Goal: Task Accomplishment & Management: Complete application form

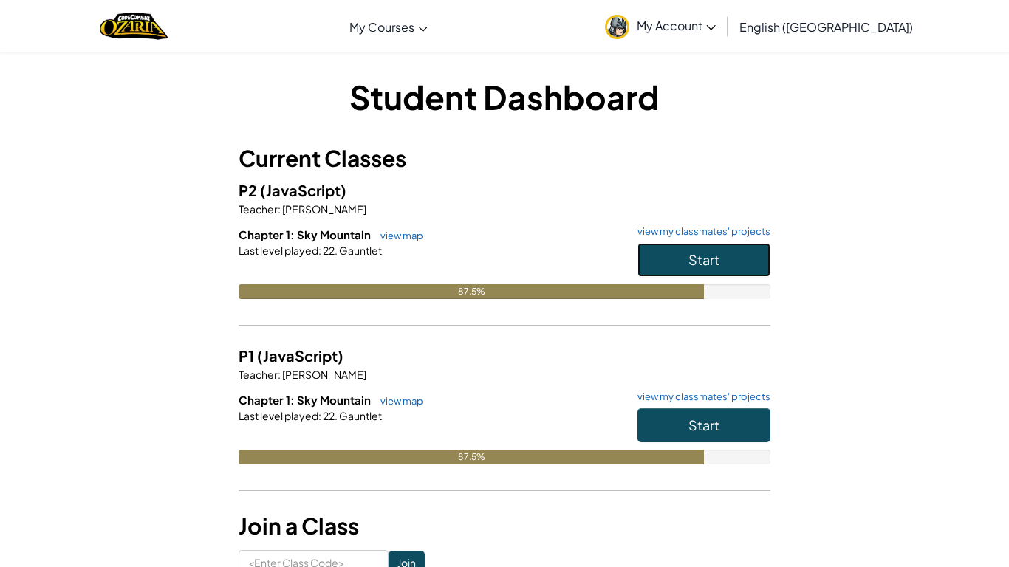
click at [696, 252] on span "Start" at bounding box center [704, 259] width 31 height 17
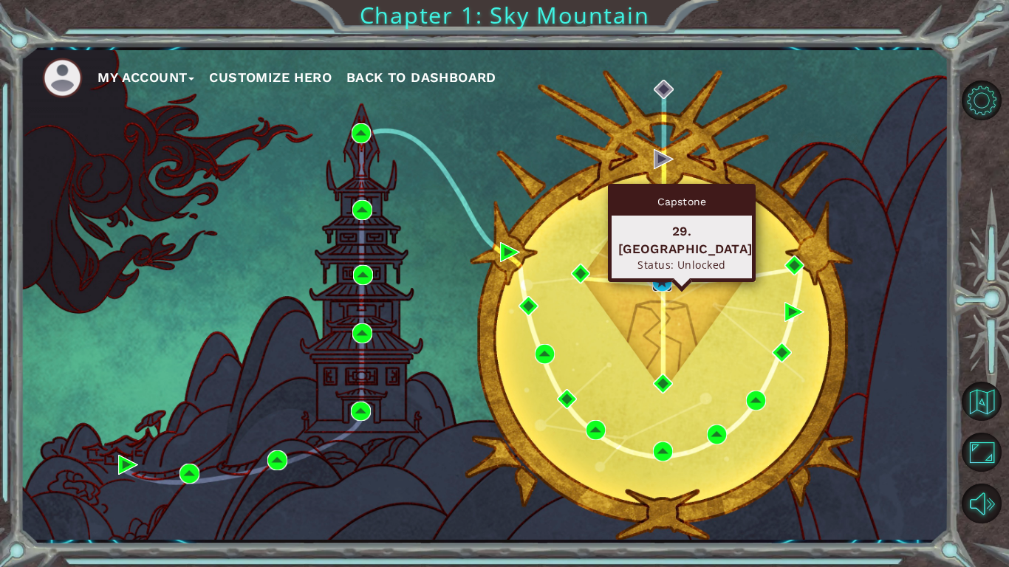
click at [668, 276] on img at bounding box center [662, 282] width 20 height 20
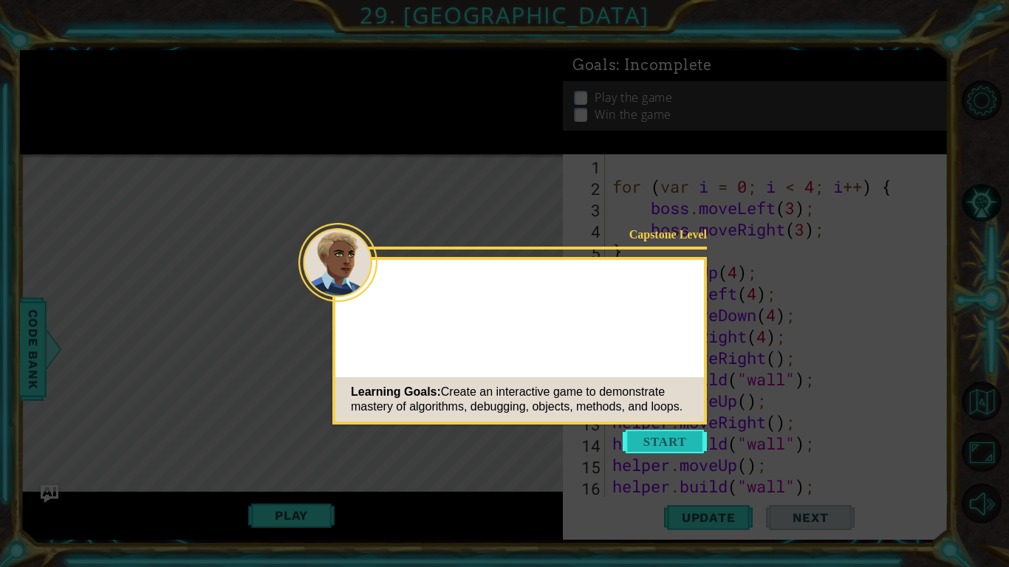
click at [680, 441] on button "Start" at bounding box center [665, 442] width 84 height 24
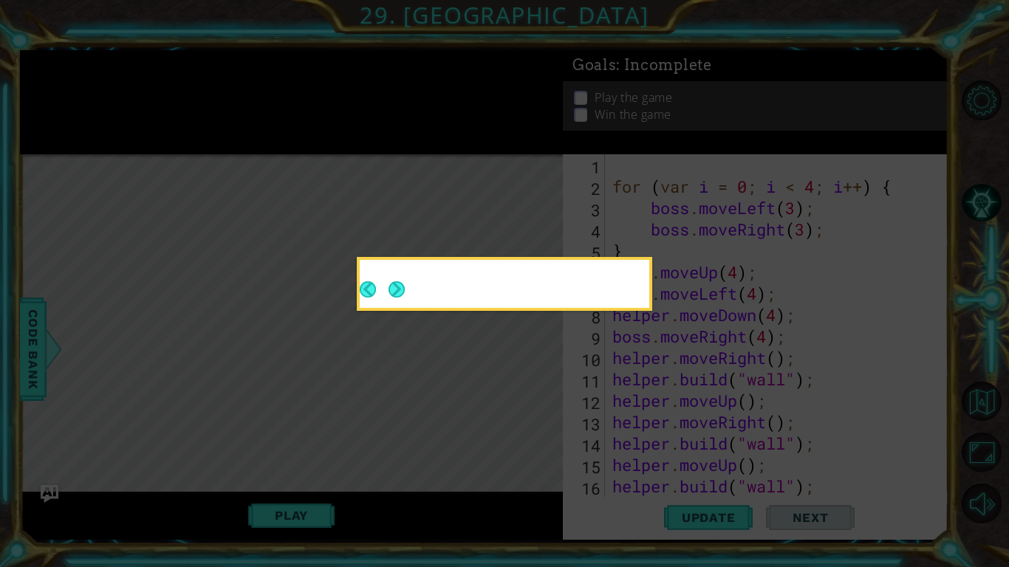
click at [407, 290] on div at bounding box center [505, 287] width 290 height 42
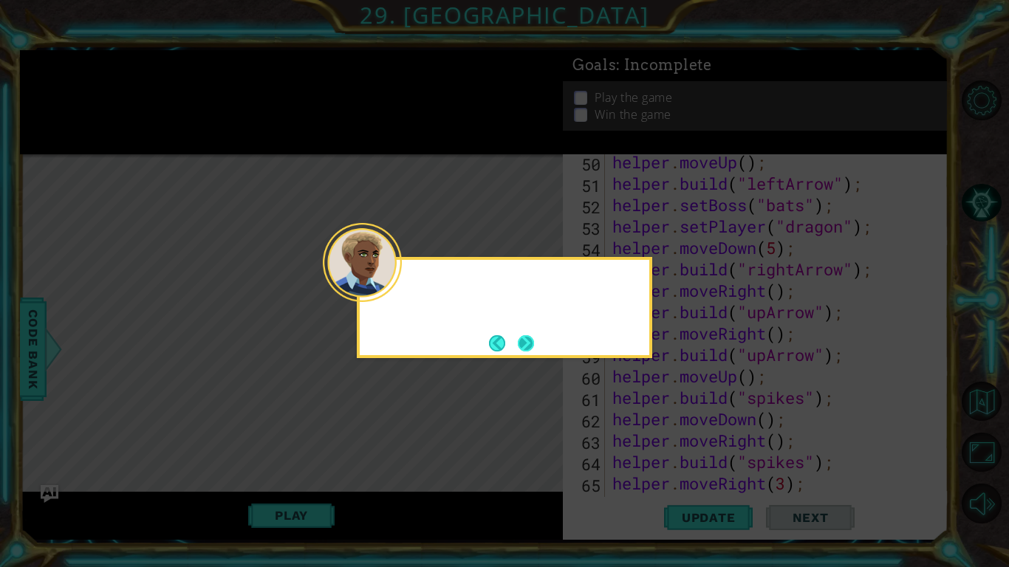
click at [533, 341] on button "Next" at bounding box center [526, 343] width 16 height 16
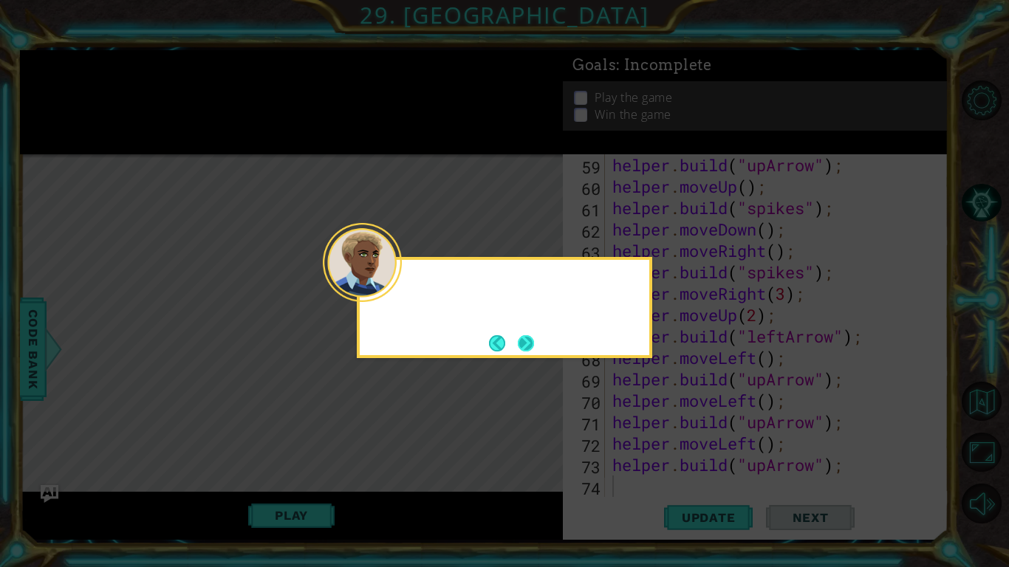
scroll to position [1243, 0]
click at [533, 352] on button "Next" at bounding box center [526, 343] width 16 height 16
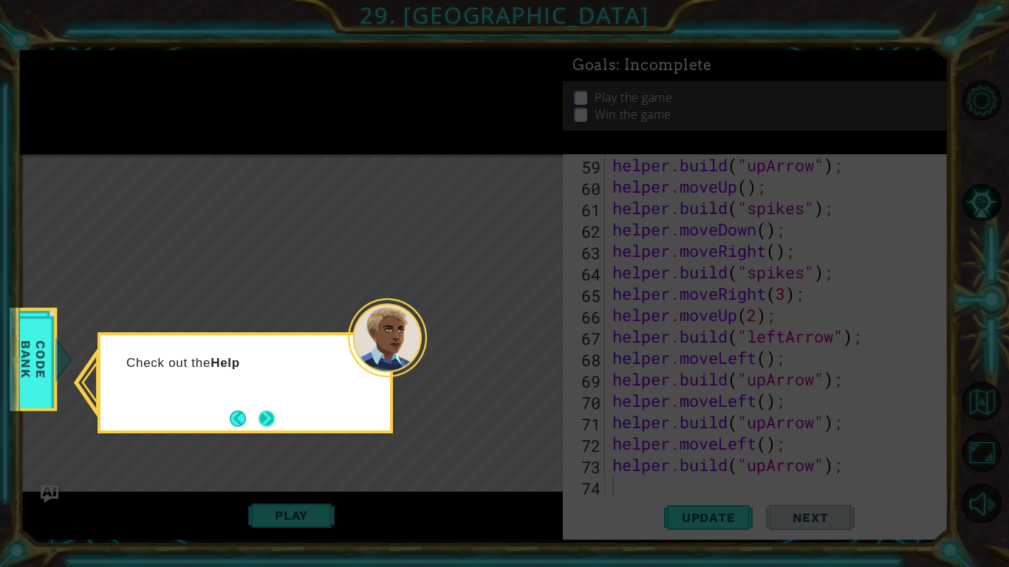
click at [264, 414] on button "Next" at bounding box center [266, 418] width 19 height 19
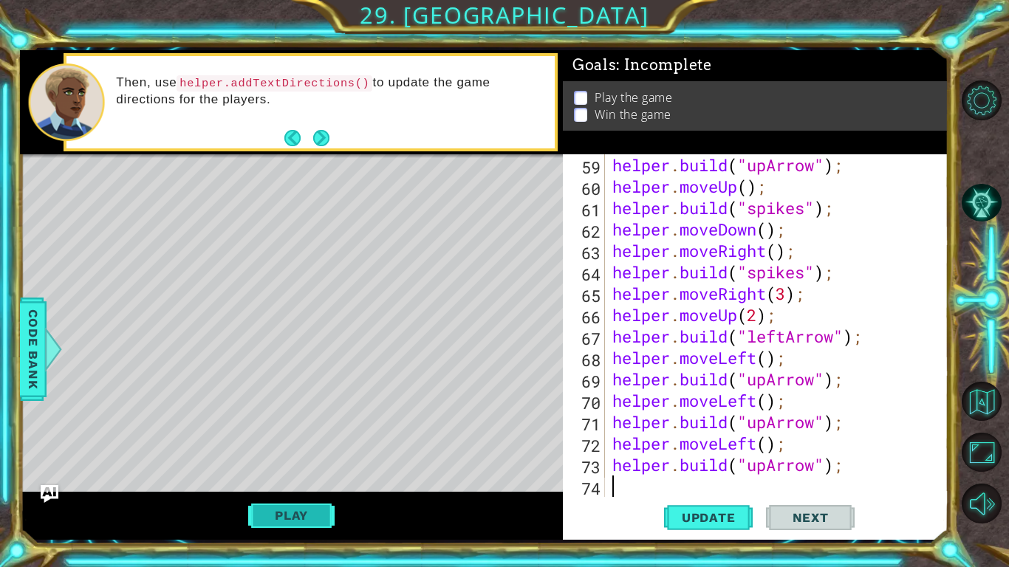
click at [312, 508] on button "Play" at bounding box center [291, 516] width 86 height 28
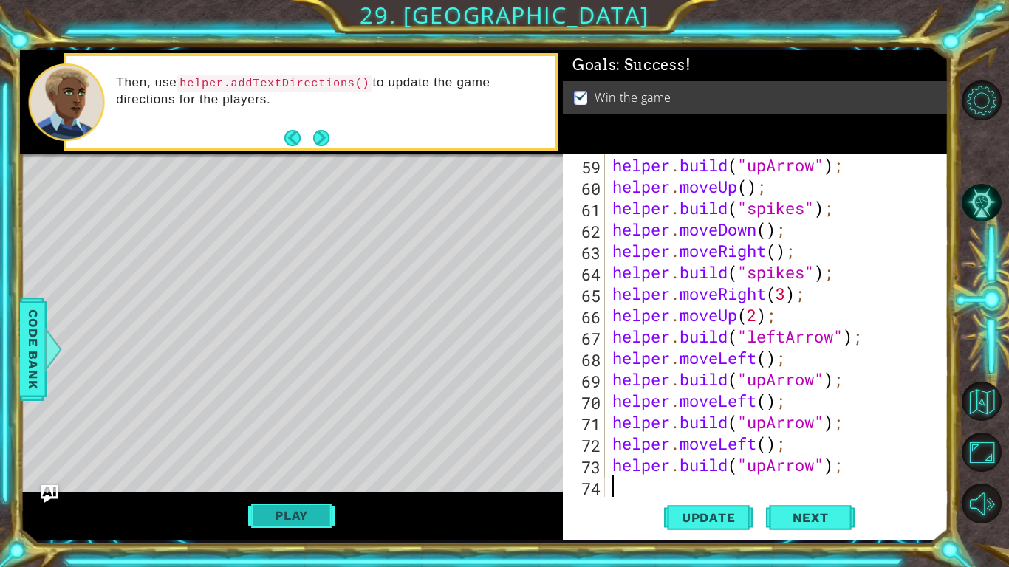
click at [290, 513] on button "Play" at bounding box center [291, 516] width 86 height 28
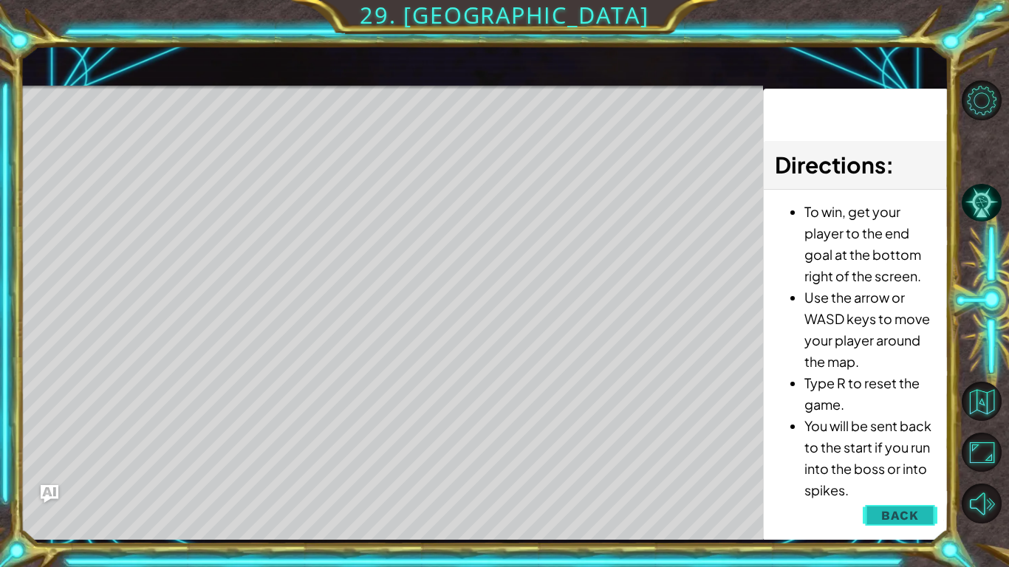
click at [877, 502] on button "Back" at bounding box center [900, 516] width 75 height 30
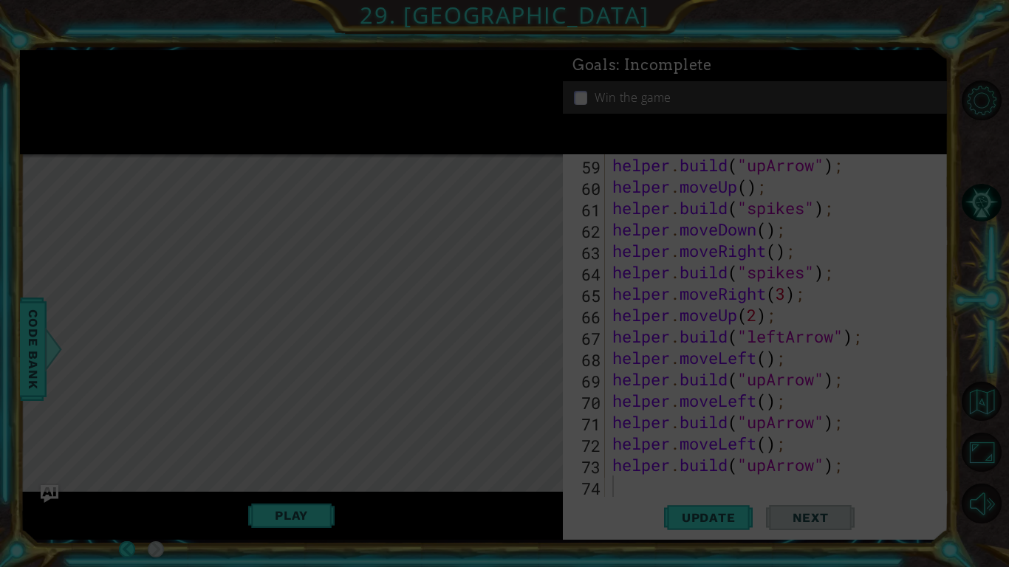
click at [635, 351] on icon at bounding box center [504, 283] width 1009 height 567
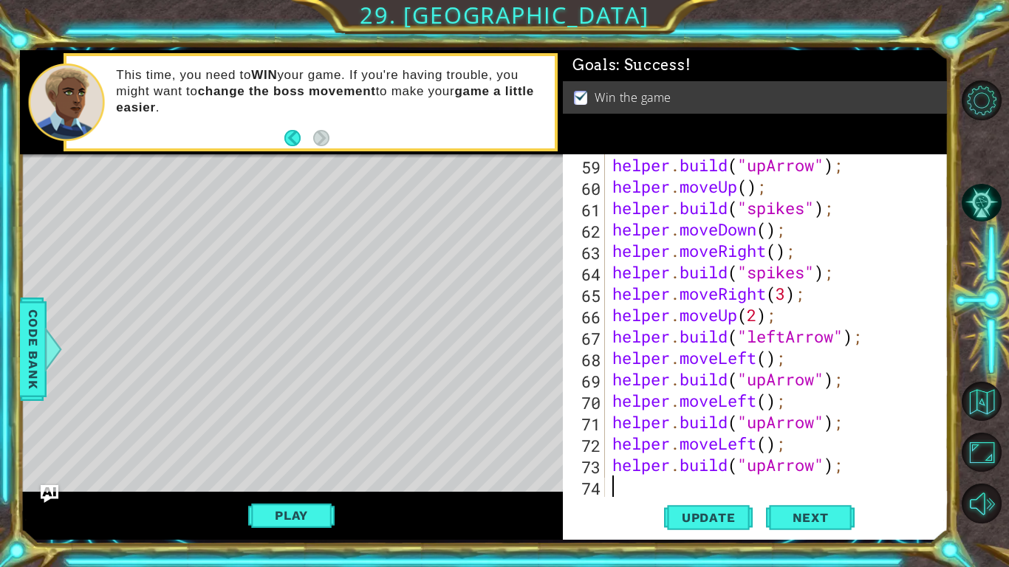
click at [983, 58] on div "1 ההההההההההההההההההההההההההההההההההההההההההההההההההההההההההההההההההההההההההההה…" at bounding box center [504, 283] width 1009 height 567
click at [643, 480] on div "helper . build ( "upArrow" ) ; helper . moveUp ( ) ; helper . build ( "spikes" …" at bounding box center [780, 347] width 343 height 386
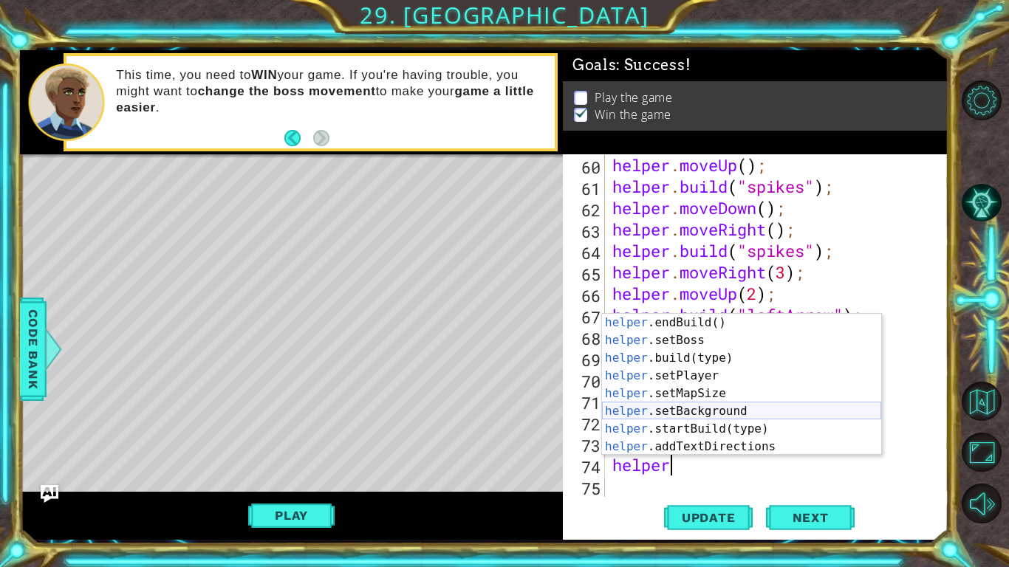
scroll to position [71, 0]
click at [748, 400] on div "helper .endBuild() press enter helper .setBoss press enter helper .build(type) …" at bounding box center [741, 402] width 279 height 177
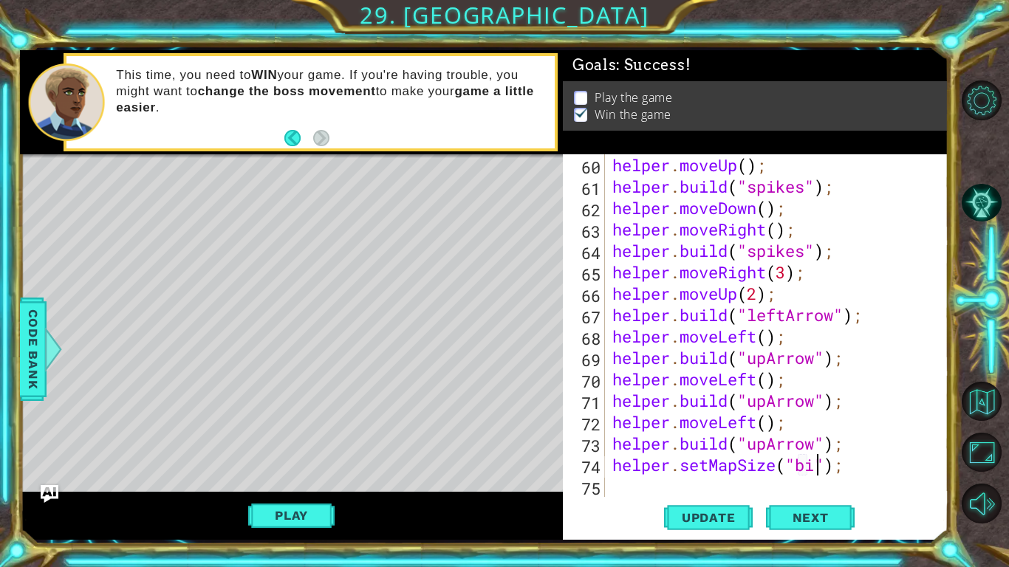
scroll to position [0, 10]
click at [711, 520] on span "Update" at bounding box center [708, 518] width 83 height 15
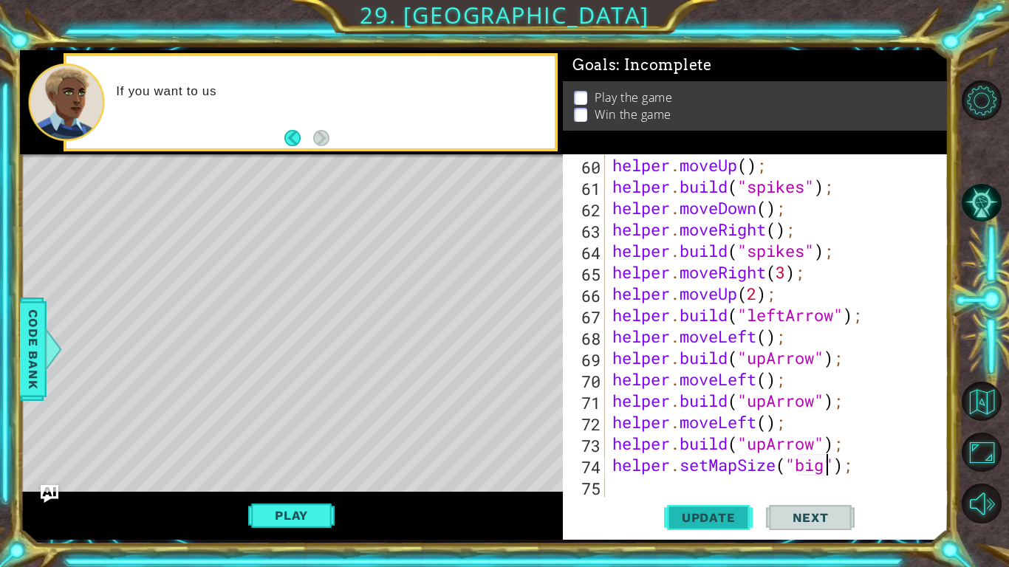
click at [735, 511] on span "Update" at bounding box center [708, 518] width 83 height 15
click at [822, 471] on div "helper . moveUp ( ) ; helper . build ( "spikes" ) ; helper . moveDown ( ) ; hel…" at bounding box center [780, 347] width 343 height 386
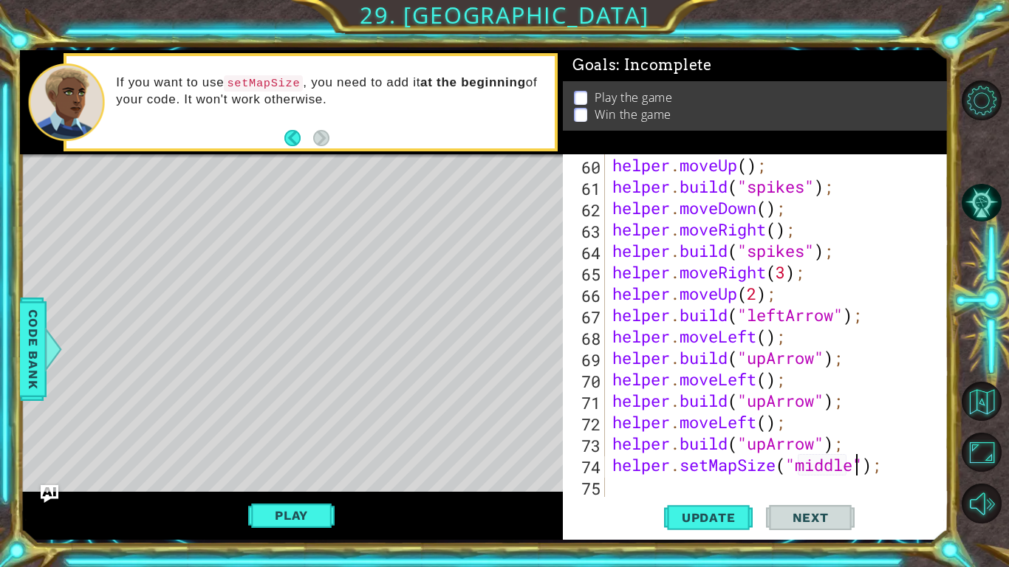
scroll to position [0, 11]
click at [691, 508] on button "Update" at bounding box center [708, 518] width 89 height 38
click at [890, 468] on div "helper . moveUp ( ) ; helper . build ( "spikes" ) ; helper . moveDown ( ) ; hel…" at bounding box center [780, 347] width 343 height 386
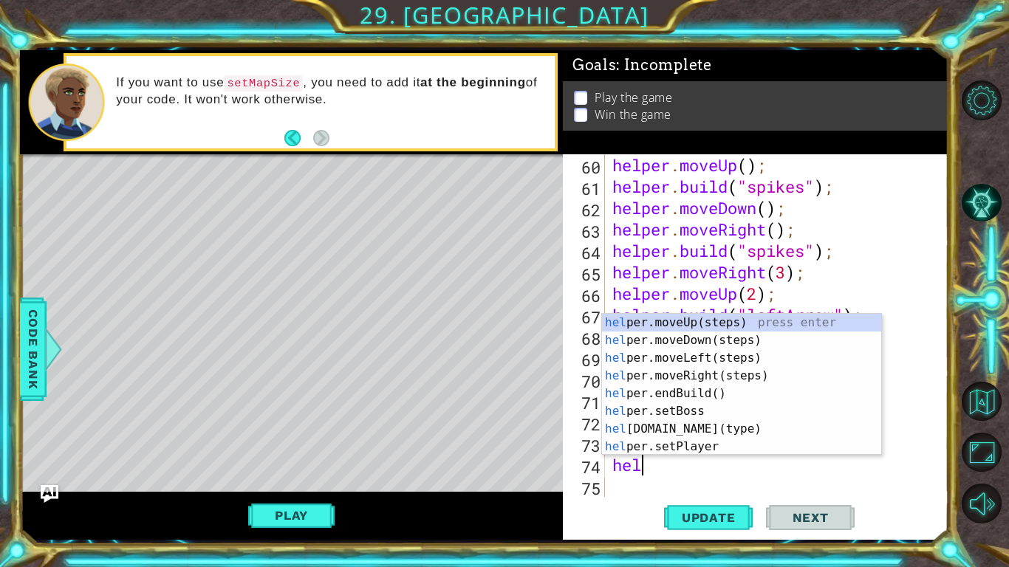
scroll to position [0, 1]
type textarea "h"
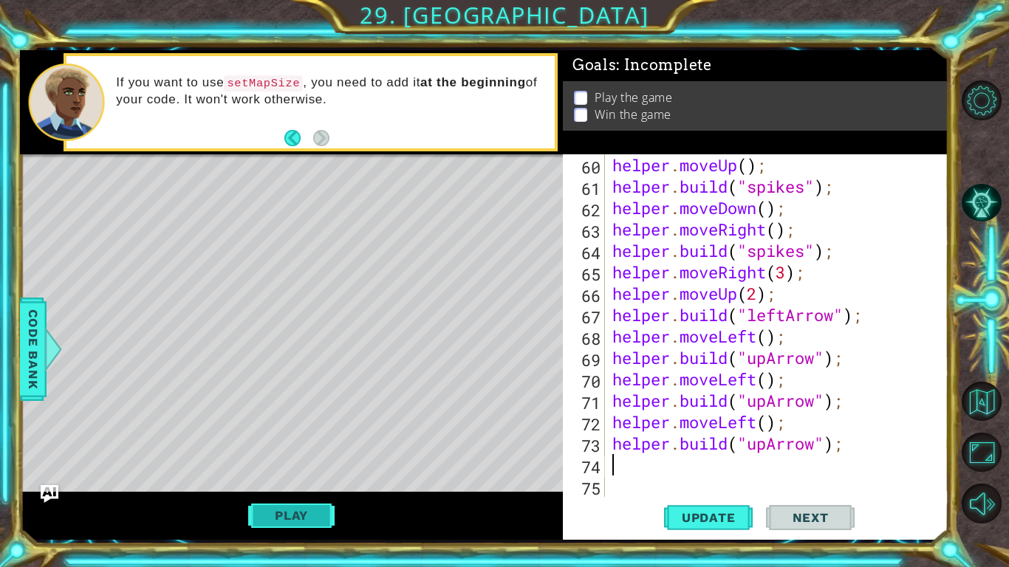
click at [298, 509] on button "Play" at bounding box center [291, 516] width 86 height 28
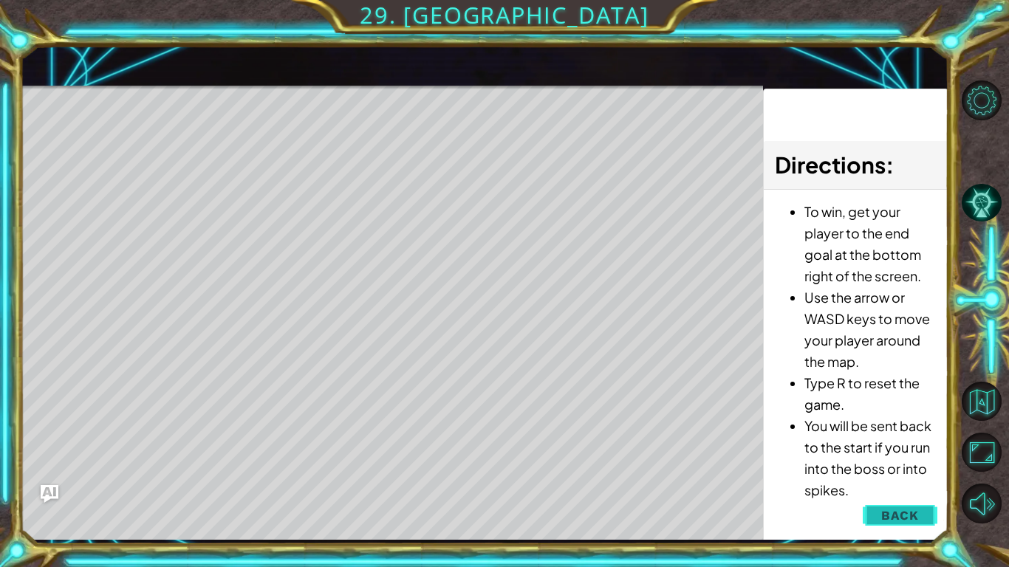
click at [936, 509] on body "1 ההההההההההההההההההההההההההההההההההההההההההההההההההההההההההההההההההההההההההההה…" at bounding box center [504, 283] width 1009 height 567
click at [932, 517] on button "Back" at bounding box center [900, 516] width 75 height 30
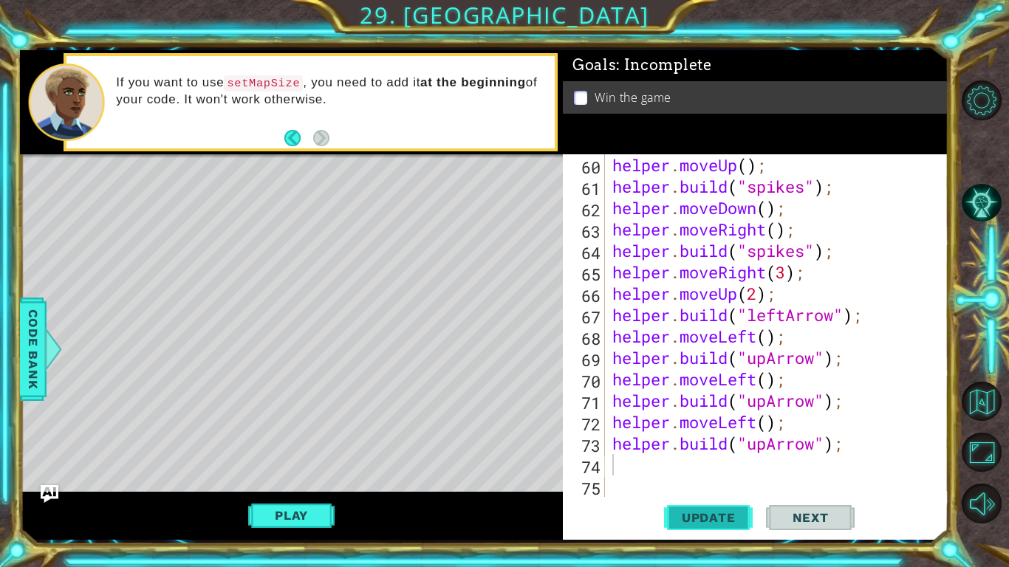
click at [711, 513] on span "Update" at bounding box center [708, 518] width 83 height 15
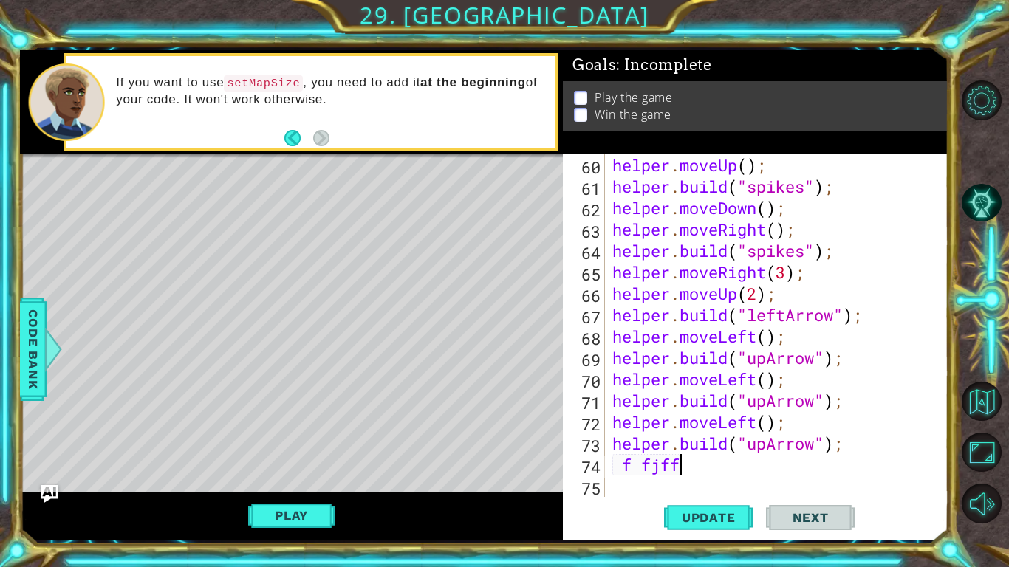
scroll to position [0, 1]
type textarea "f"
click at [256, 503] on button "Play" at bounding box center [291, 516] width 86 height 28
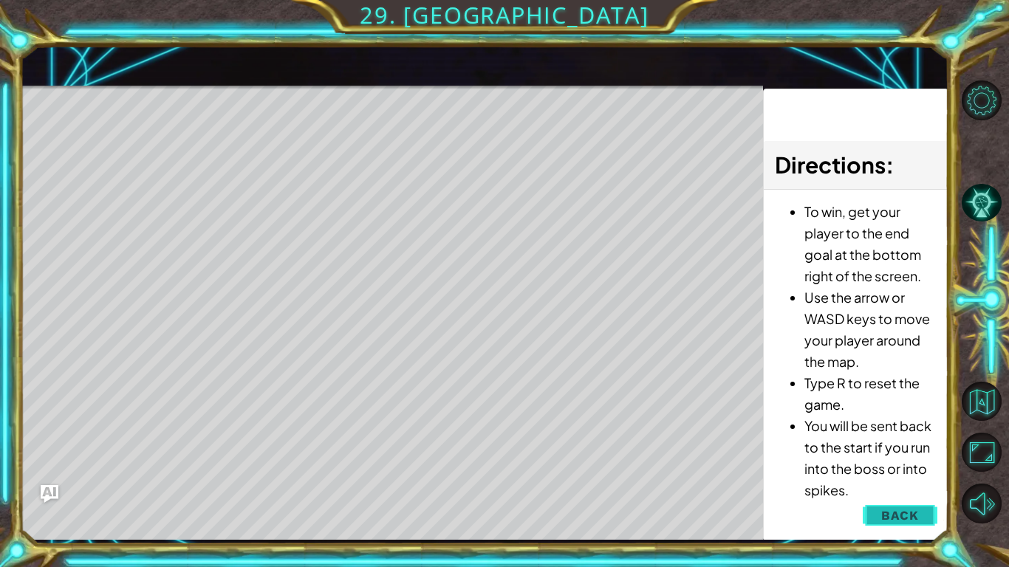
click at [909, 522] on span "Back" at bounding box center [900, 515] width 38 height 15
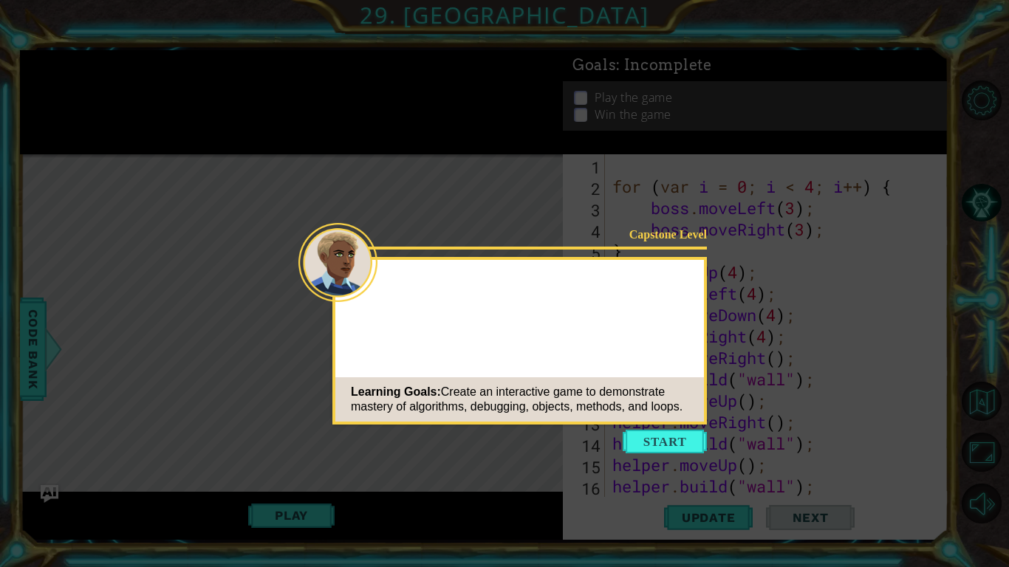
click at [674, 425] on icon at bounding box center [504, 283] width 1009 height 567
click at [677, 448] on button "Start" at bounding box center [665, 442] width 84 height 24
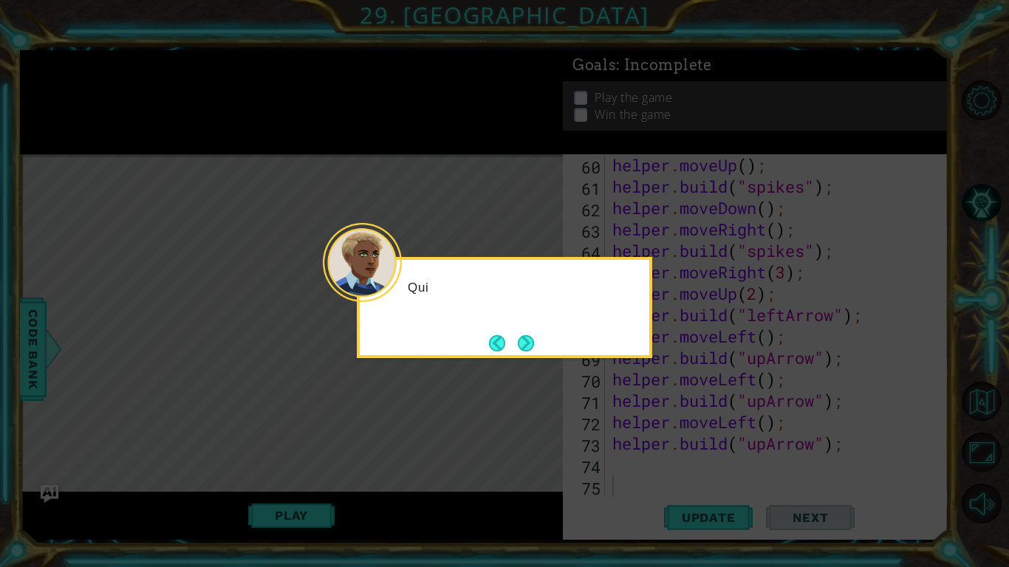
scroll to position [1264, 0]
click at [525, 341] on button "Next" at bounding box center [526, 343] width 16 height 16
click at [518, 335] on button "Next" at bounding box center [526, 343] width 16 height 16
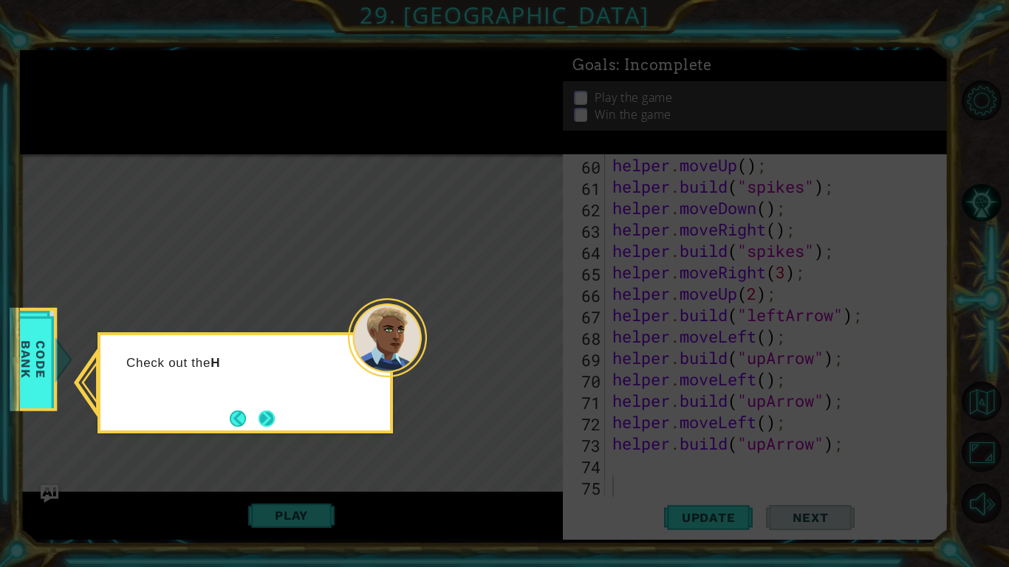
click at [275, 420] on button "Next" at bounding box center [267, 419] width 16 height 16
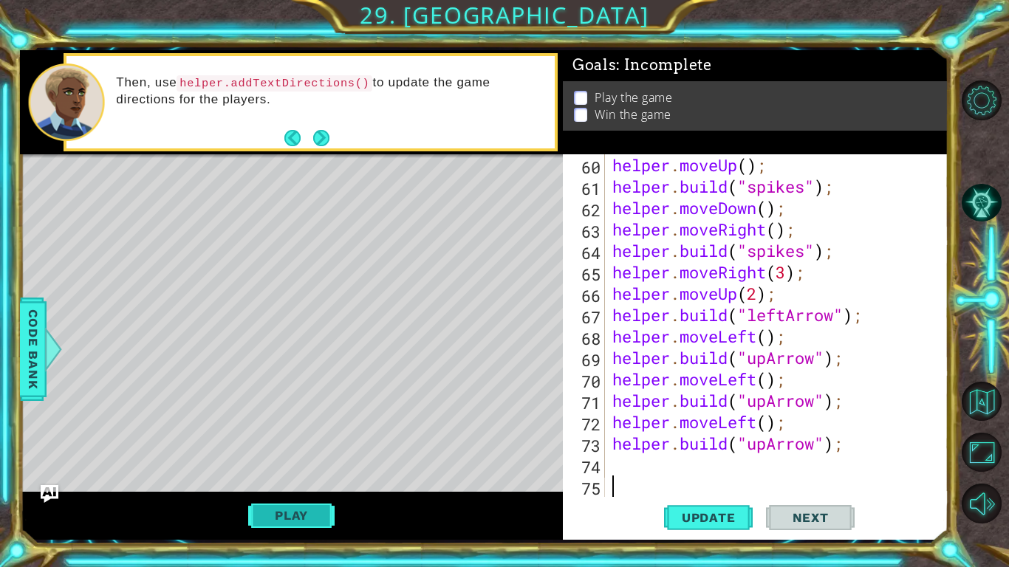
click at [315, 509] on button "Play" at bounding box center [291, 516] width 86 height 28
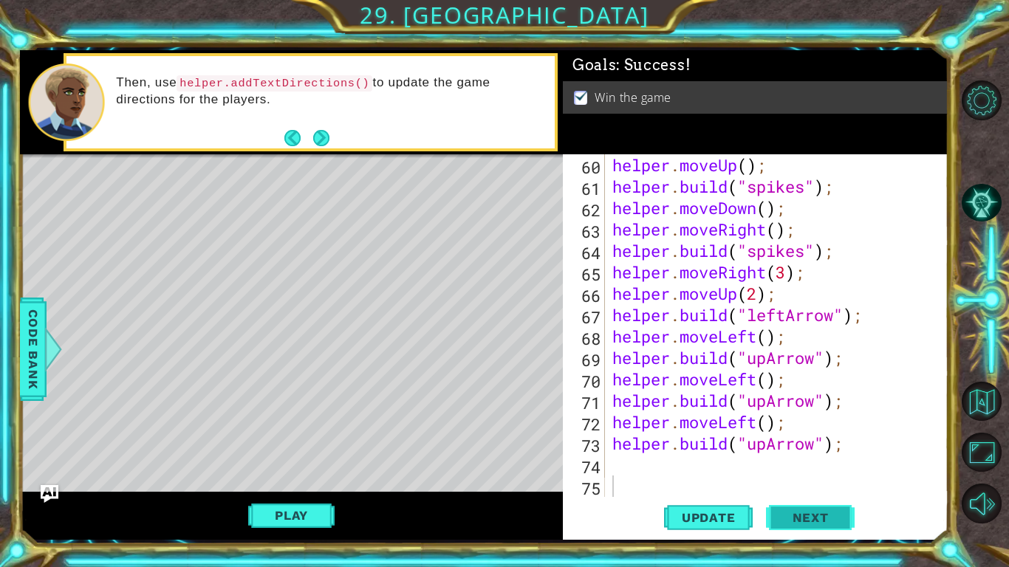
click at [772, 513] on button "Next" at bounding box center [810, 518] width 89 height 38
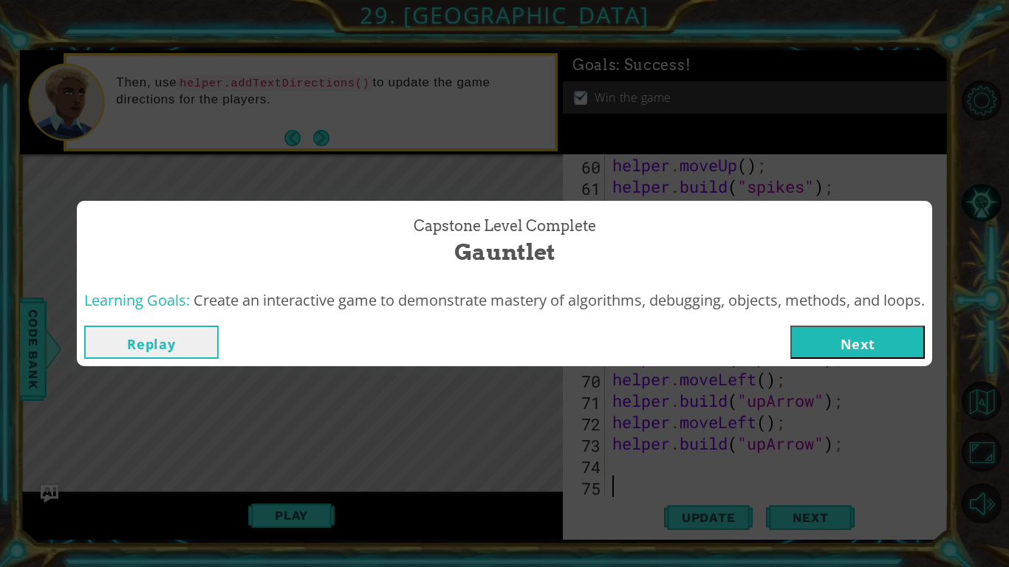
click at [897, 339] on button "Next" at bounding box center [857, 342] width 134 height 33
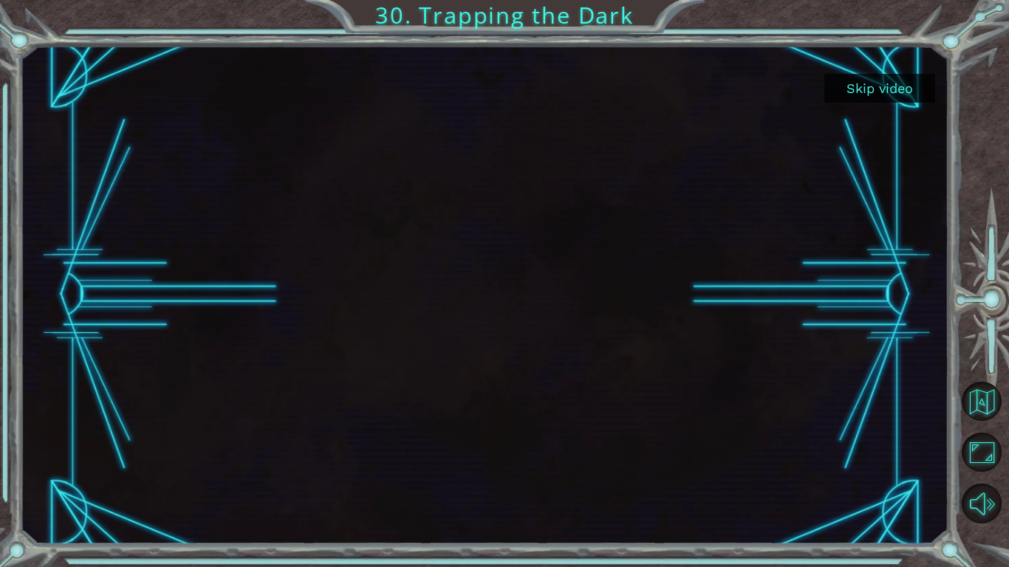
click at [883, 85] on button "Skip video" at bounding box center [879, 88] width 111 height 29
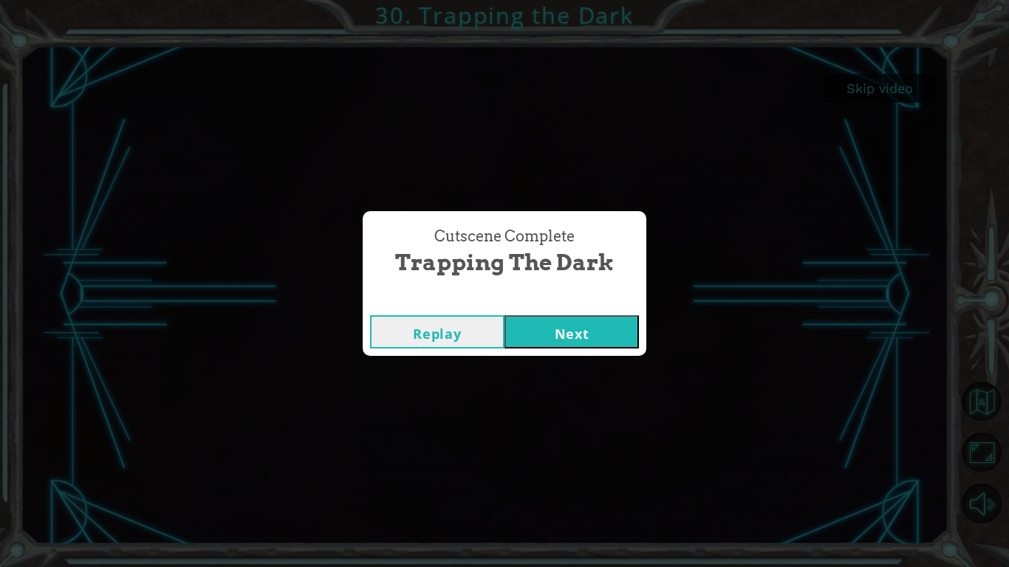
click at [612, 350] on div "Replay Next" at bounding box center [505, 332] width 284 height 48
click at [641, 320] on div "Replay Next" at bounding box center [505, 332] width 284 height 48
click at [633, 323] on button "Next" at bounding box center [572, 331] width 134 height 33
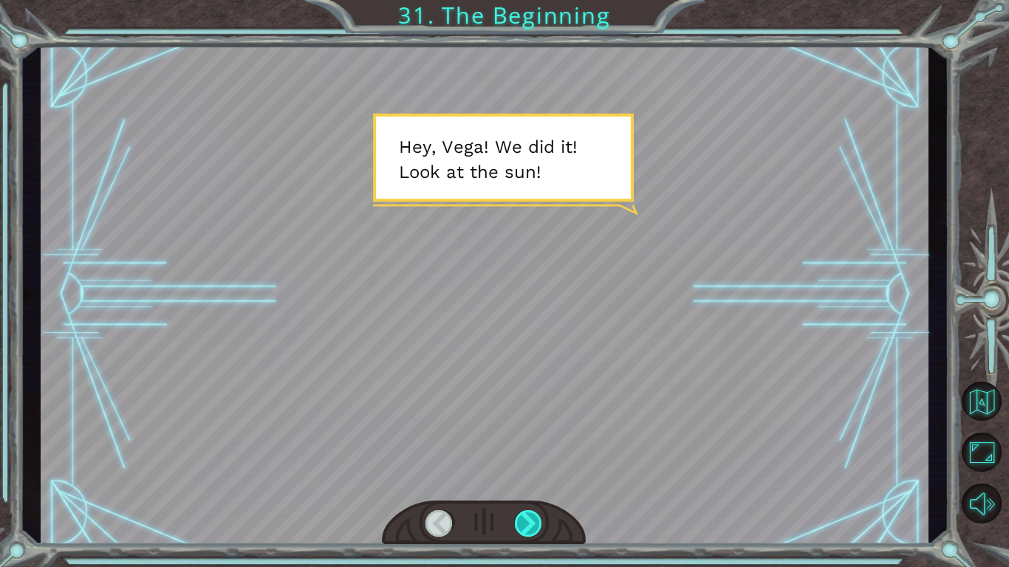
click at [539, 525] on div at bounding box center [529, 524] width 28 height 27
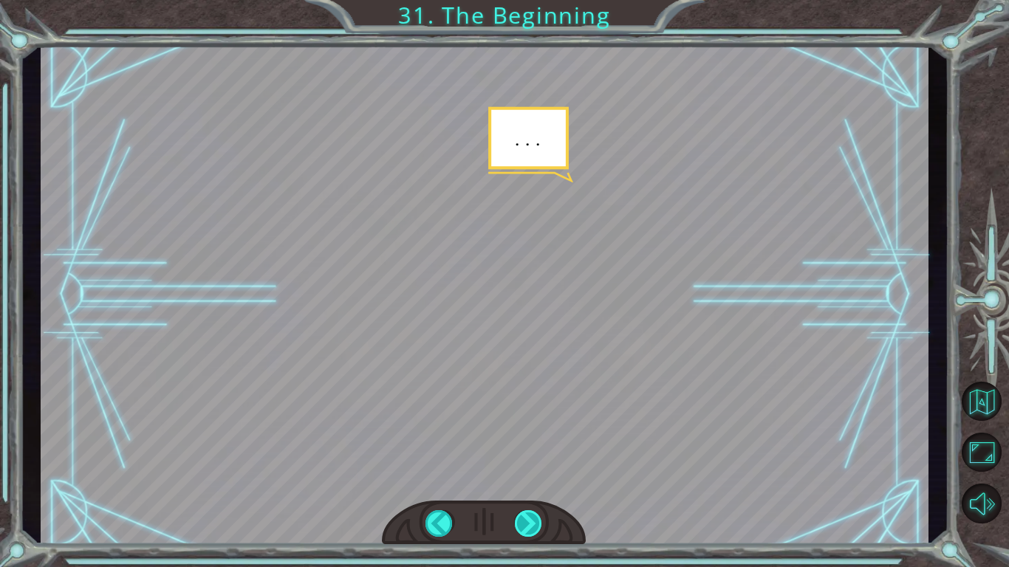
click at [539, 525] on div at bounding box center [529, 524] width 28 height 27
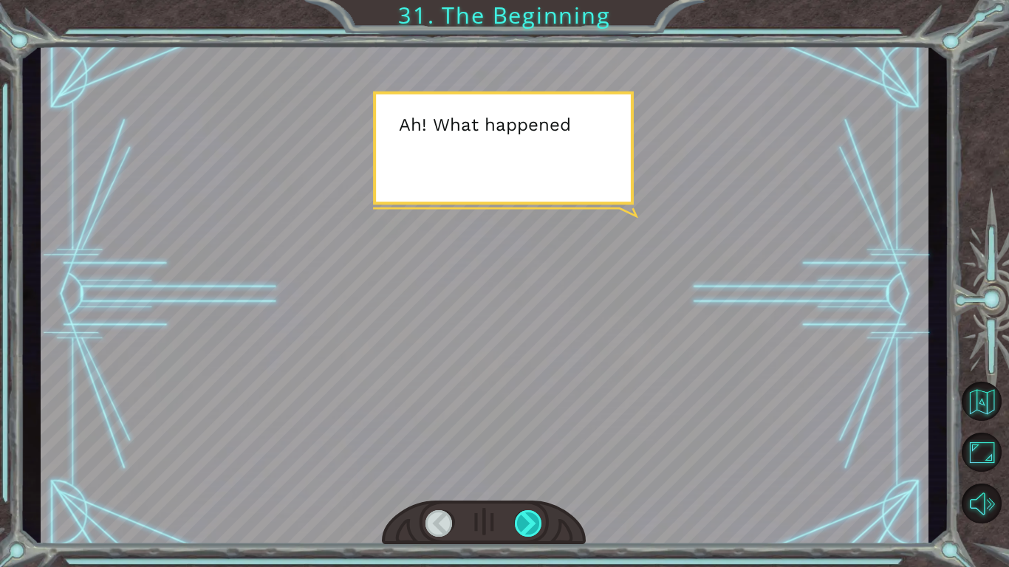
click at [539, 525] on div at bounding box center [529, 524] width 28 height 27
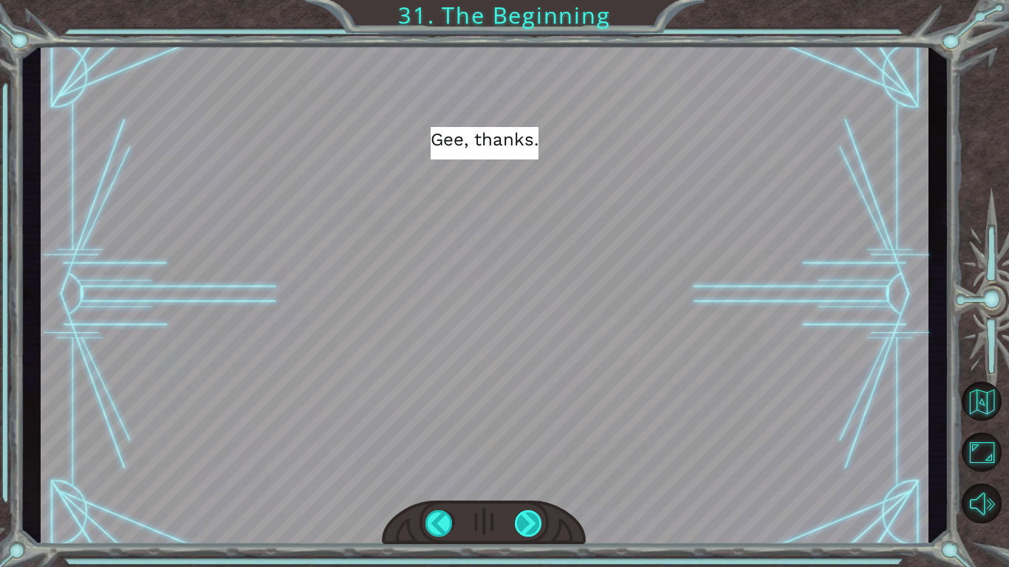
click at [539, 525] on div at bounding box center [529, 524] width 28 height 27
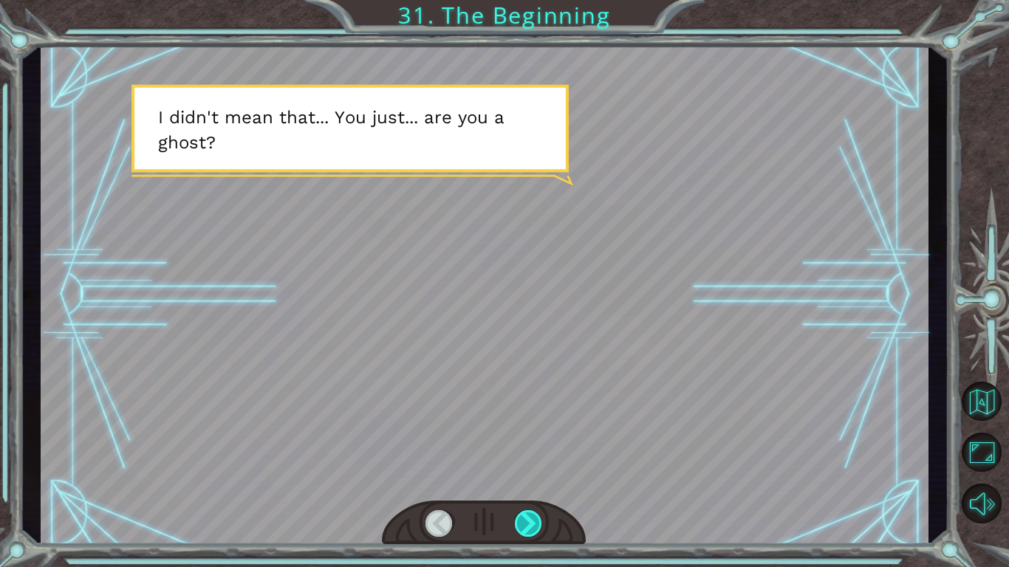
click at [539, 525] on div at bounding box center [529, 524] width 28 height 27
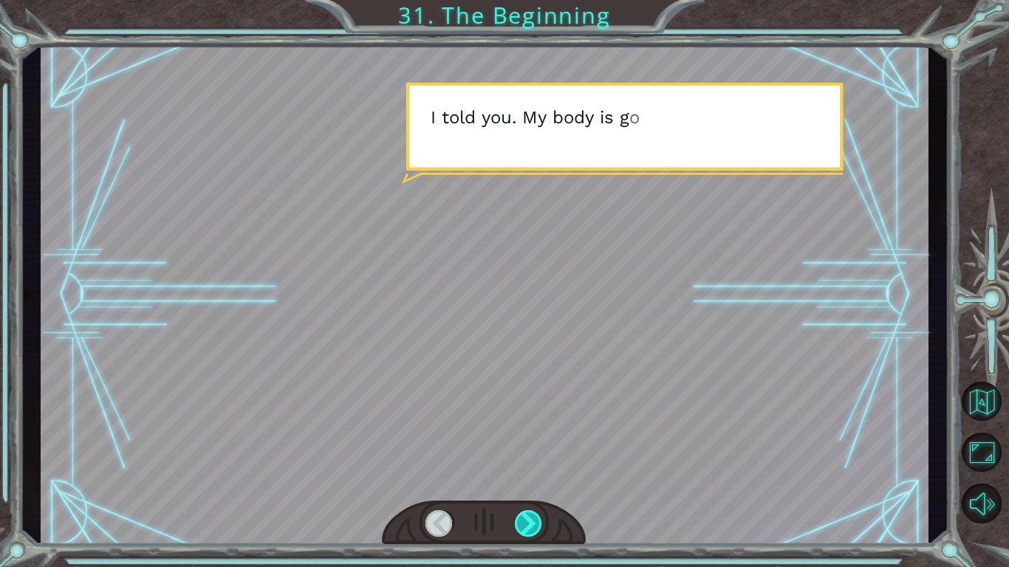
click at [539, 525] on div at bounding box center [529, 524] width 28 height 27
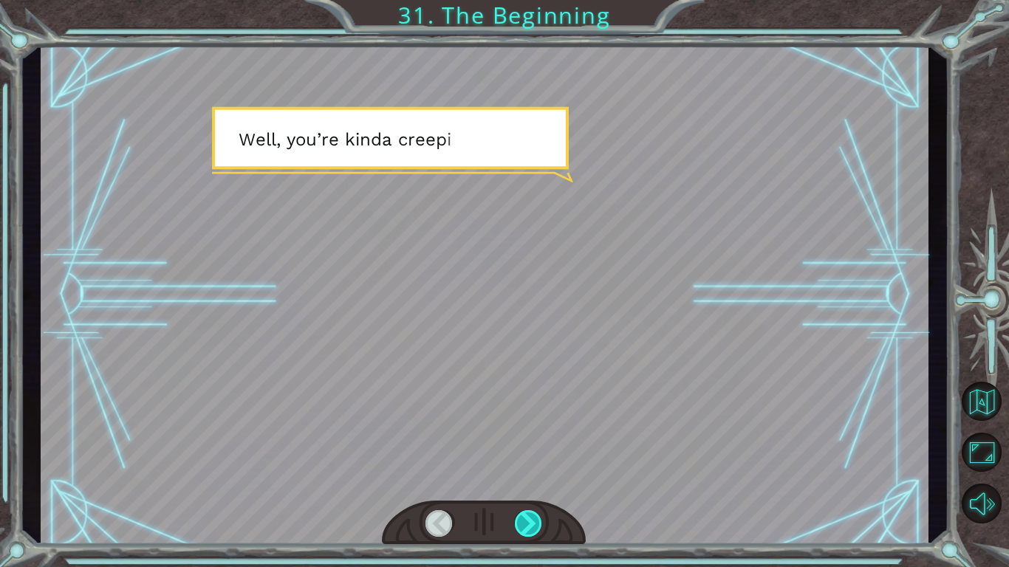
click at [539, 525] on div at bounding box center [529, 524] width 28 height 27
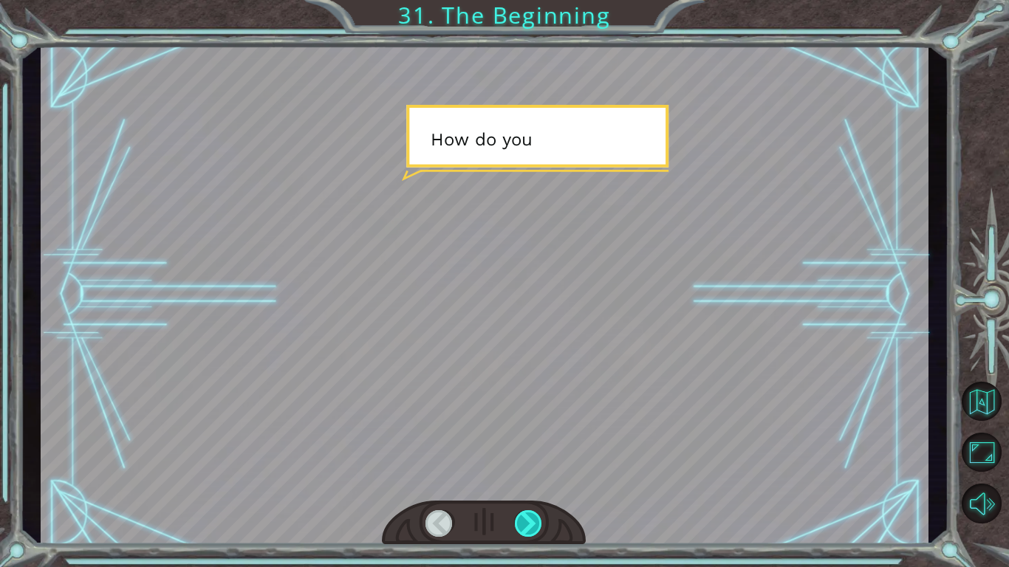
click at [539, 525] on div at bounding box center [529, 524] width 28 height 27
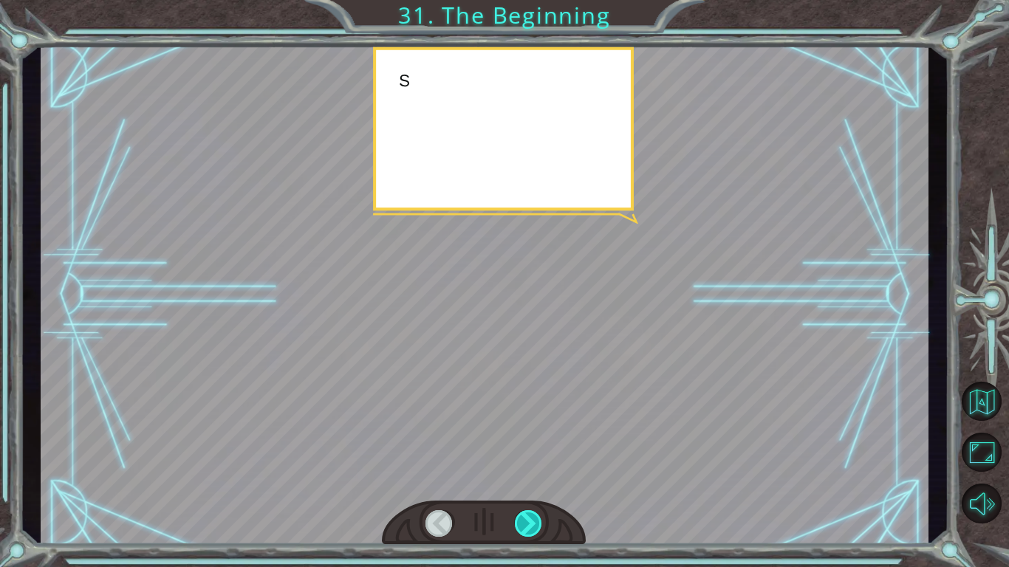
click at [539, 525] on div at bounding box center [529, 524] width 28 height 27
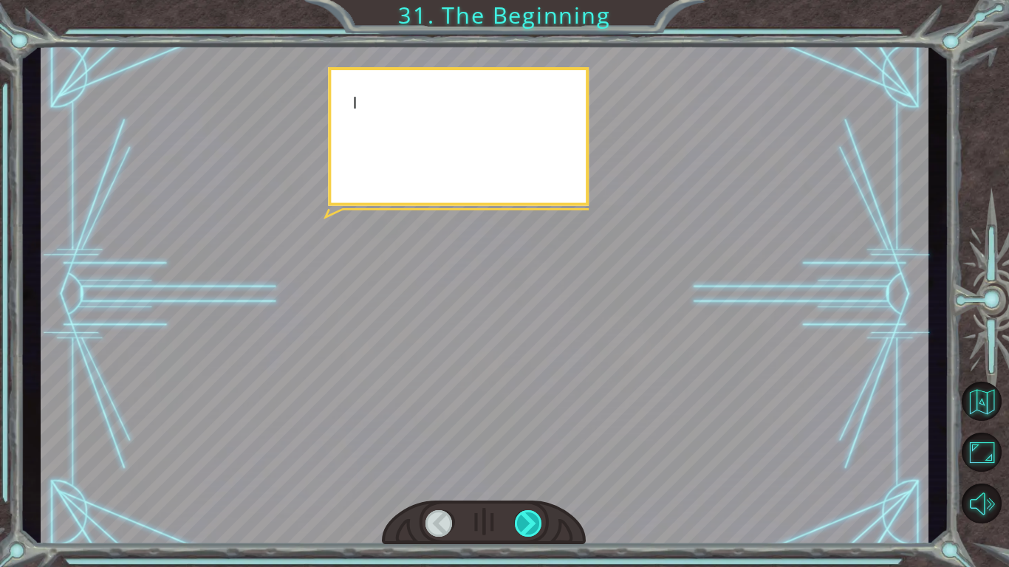
click at [539, 525] on div at bounding box center [529, 524] width 28 height 27
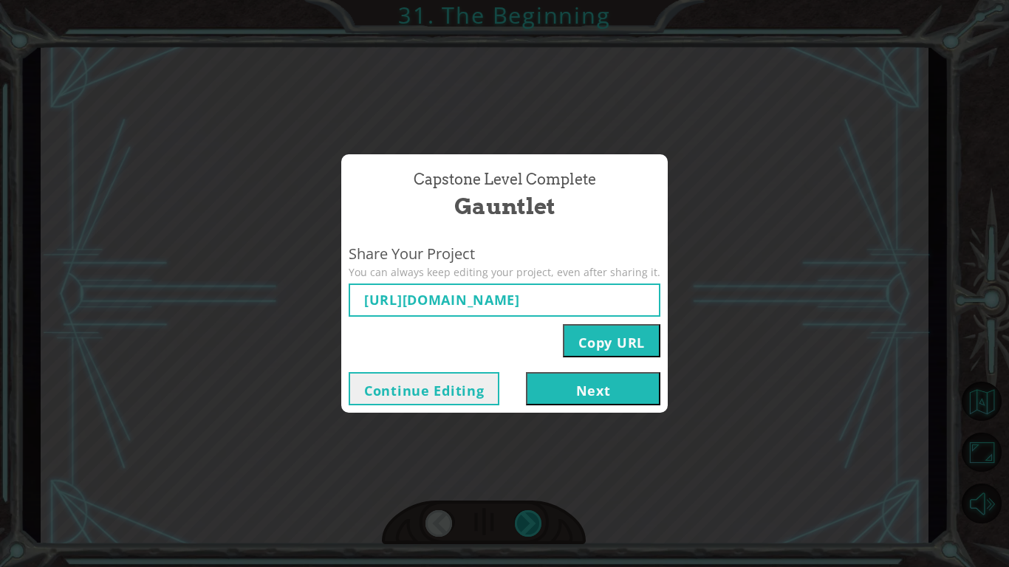
type input "https://www.ozaria.com/play/game-dev-level/1fhcapstoneb/68add4d7e874729c9b06d17…"
click at [609, 380] on button "Next" at bounding box center [593, 388] width 134 height 33
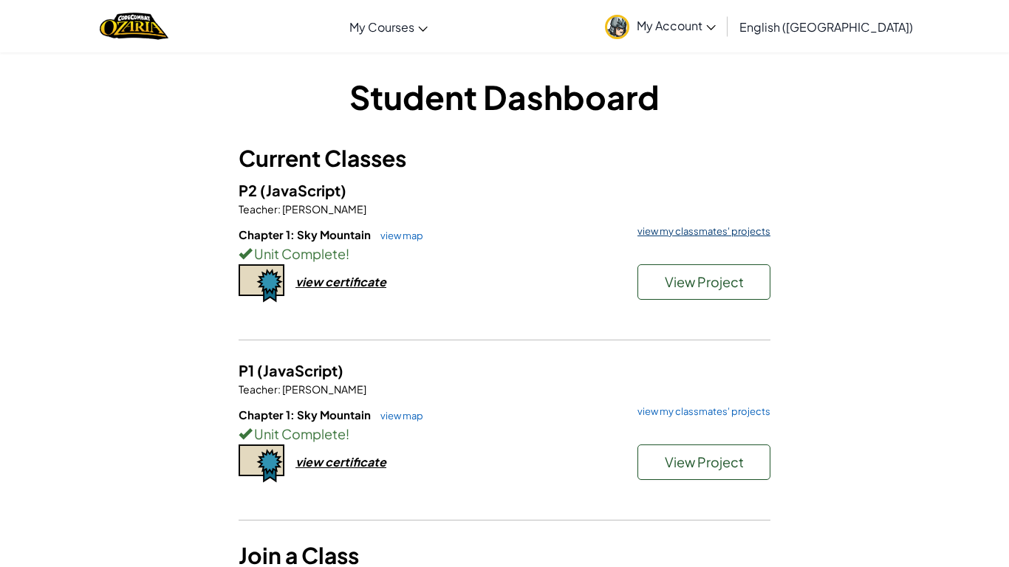
click at [738, 227] on link "view my classmates' projects" at bounding box center [700, 232] width 140 height 10
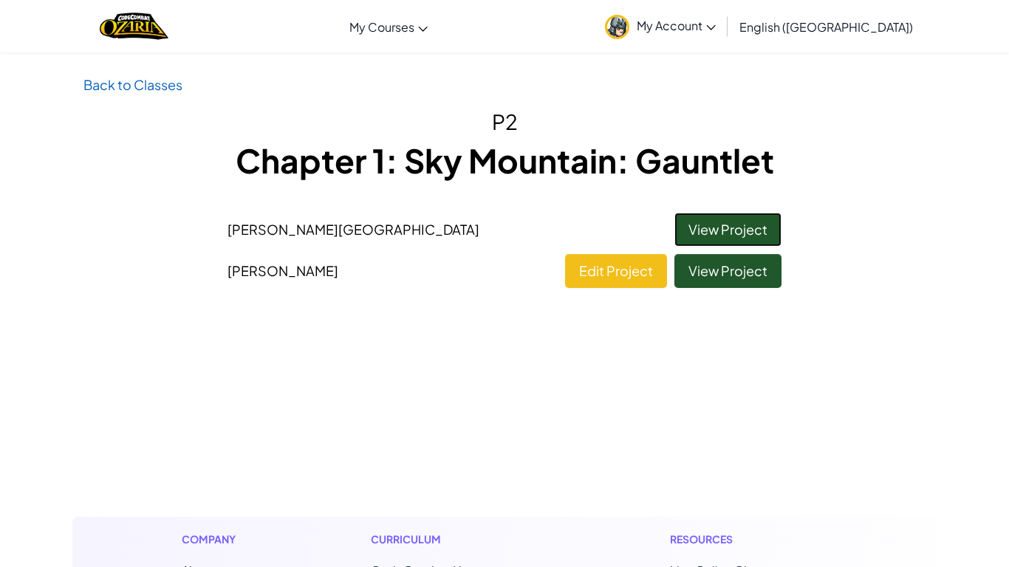
click at [715, 230] on link "View Project" at bounding box center [728, 230] width 107 height 34
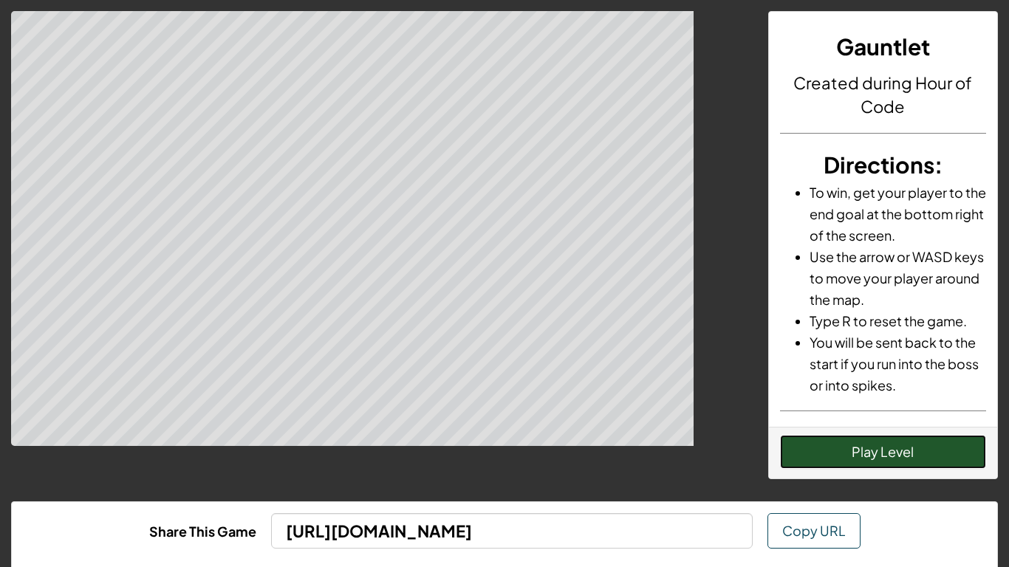
click at [882, 451] on button "Play Level" at bounding box center [883, 452] width 207 height 34
click at [882, 454] on button "Play Level" at bounding box center [883, 452] width 207 height 34
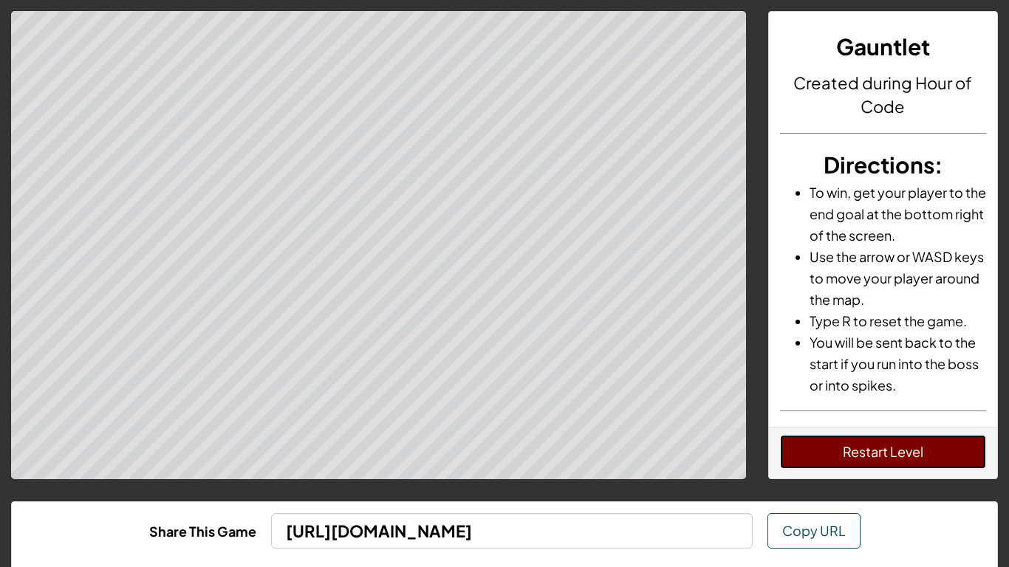
click at [870, 449] on button "Restart Level" at bounding box center [883, 452] width 207 height 34
click at [866, 443] on button "Restart Level" at bounding box center [883, 452] width 207 height 34
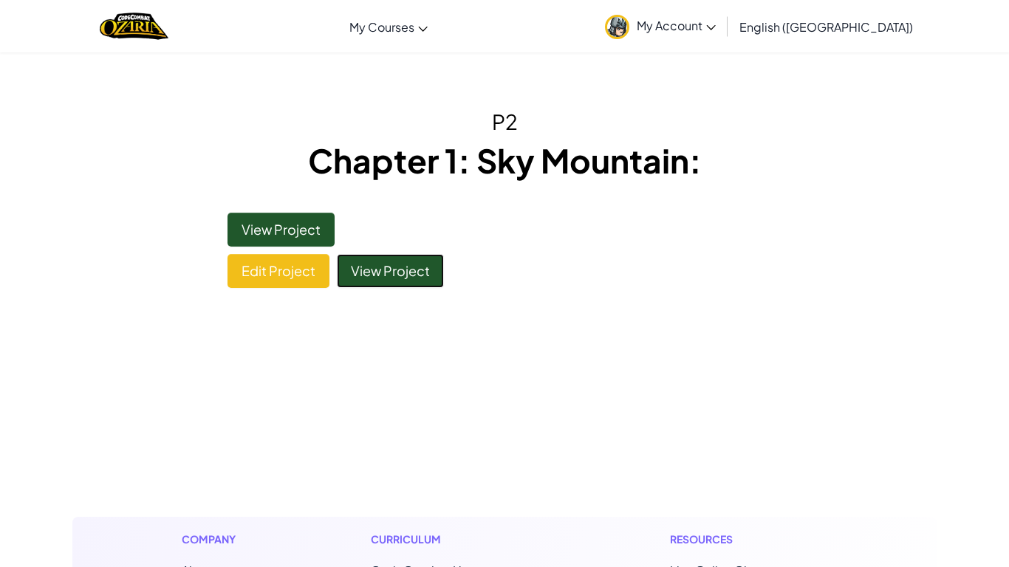
click at [419, 255] on link "View Project" at bounding box center [390, 271] width 107 height 34
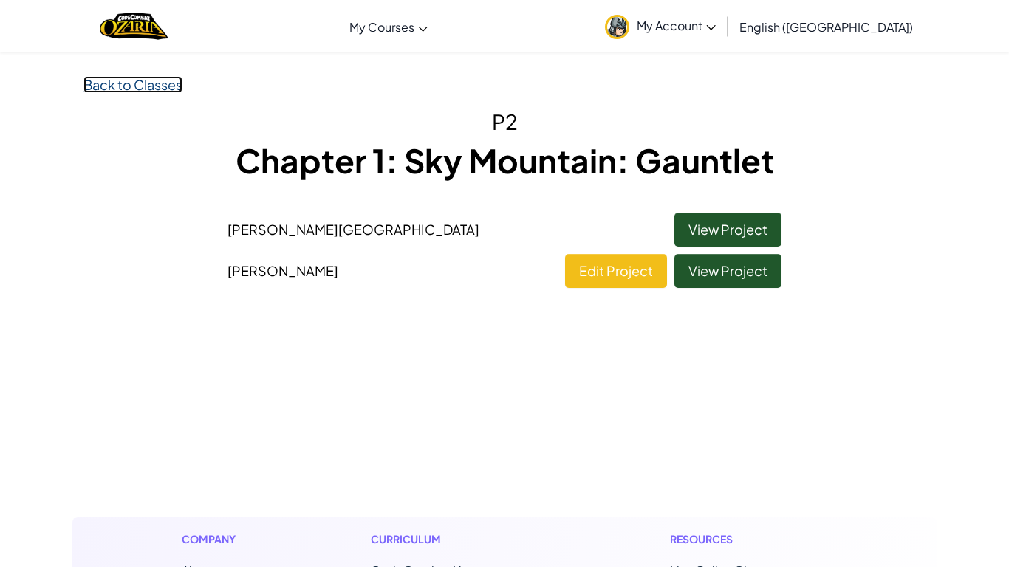
click at [169, 78] on link "Back to Classes" at bounding box center [132, 84] width 99 height 17
